Goal: Task Accomplishment & Management: Manage account settings

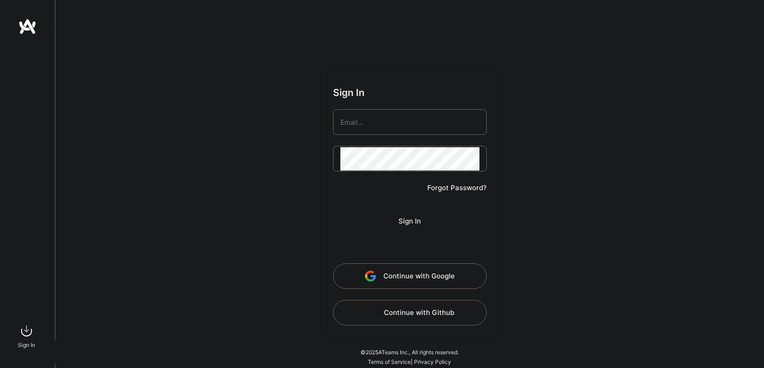
type input "[EMAIL_ADDRESS][DOMAIN_NAME]"
drag, startPoint x: 0, startPoint y: 0, endPoint x: 392, endPoint y: 202, distance: 440.4
click at [392, 200] on form "Sign In [EMAIL_ADDRESS][DOMAIN_NAME] Forgot Password? Sign In Continue with Goo…" at bounding box center [410, 203] width 176 height 268
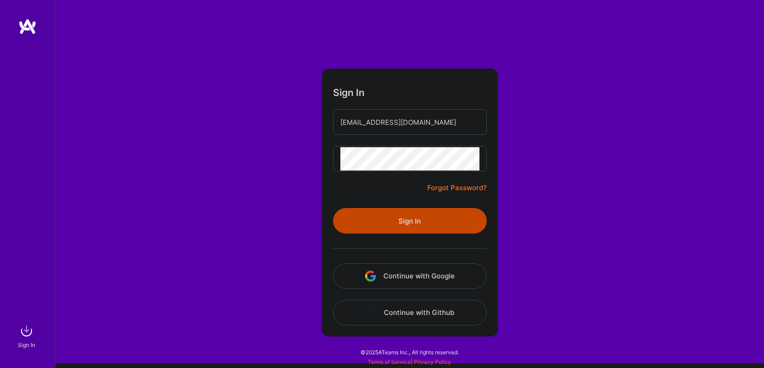
click at [392, 208] on button "Sign In" at bounding box center [410, 221] width 154 height 26
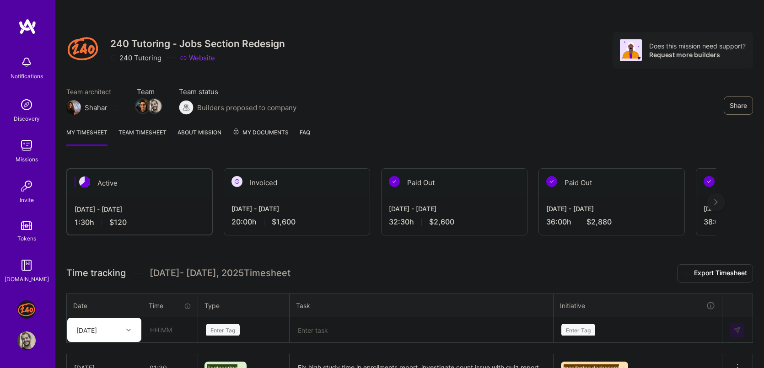
click at [35, 151] on img at bounding box center [26, 145] width 18 height 18
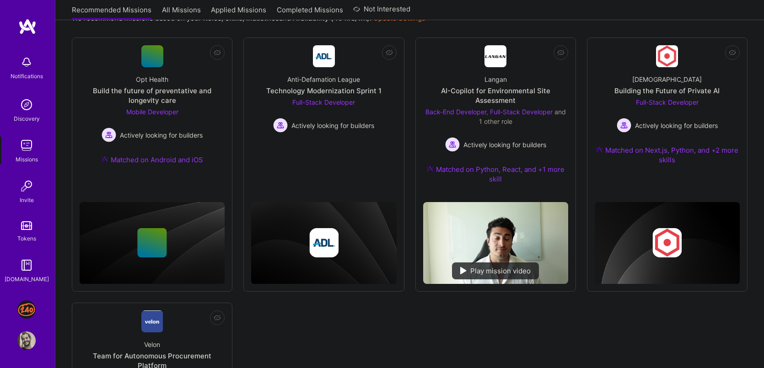
scroll to position [26, 0]
